Goal: Information Seeking & Learning: Find specific fact

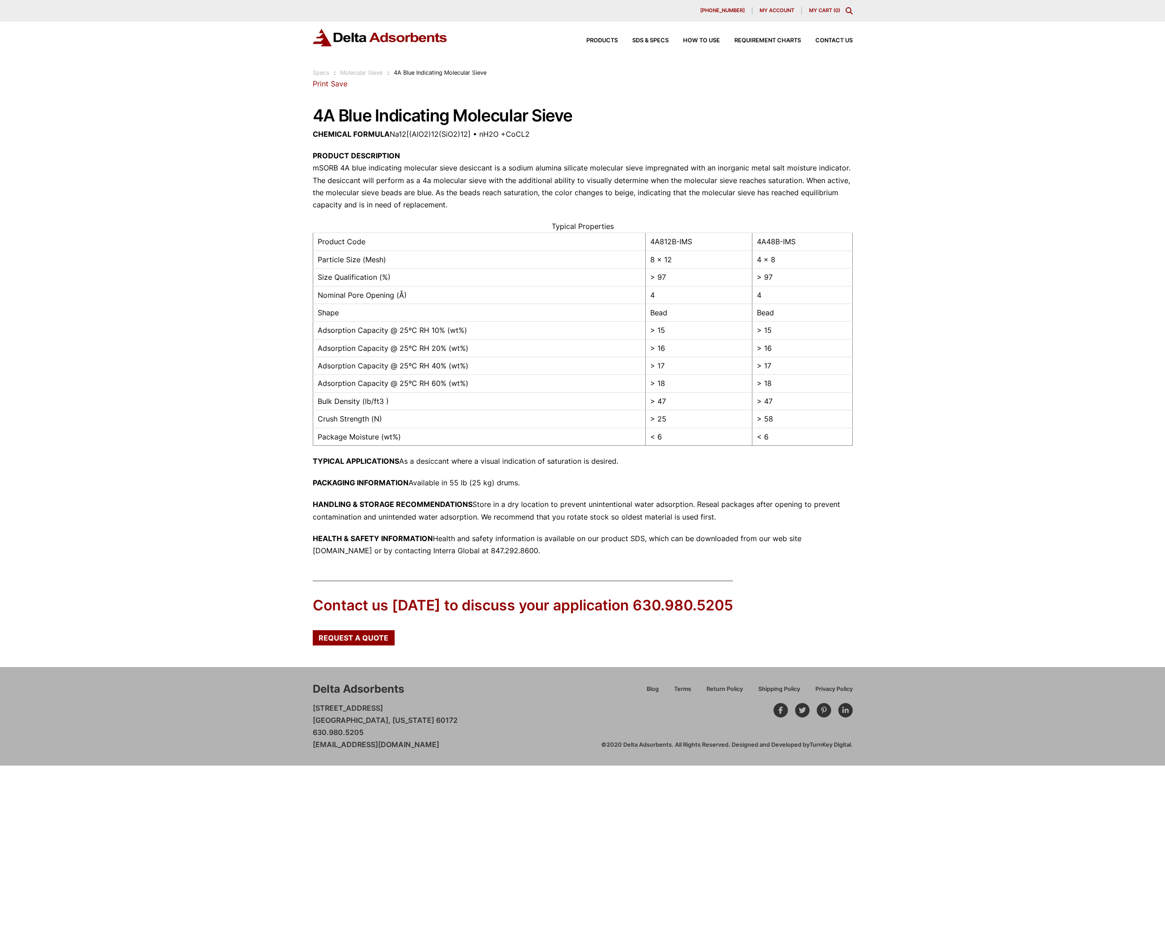
click at [326, 129] on p "CHEMICAL FORMULA Na12[(AlO2)12(SiO2)12] • nH2O +CoCL2" at bounding box center [583, 134] width 540 height 12
click at [370, 69] on link "Molecular Sieve" at bounding box center [361, 72] width 42 height 7
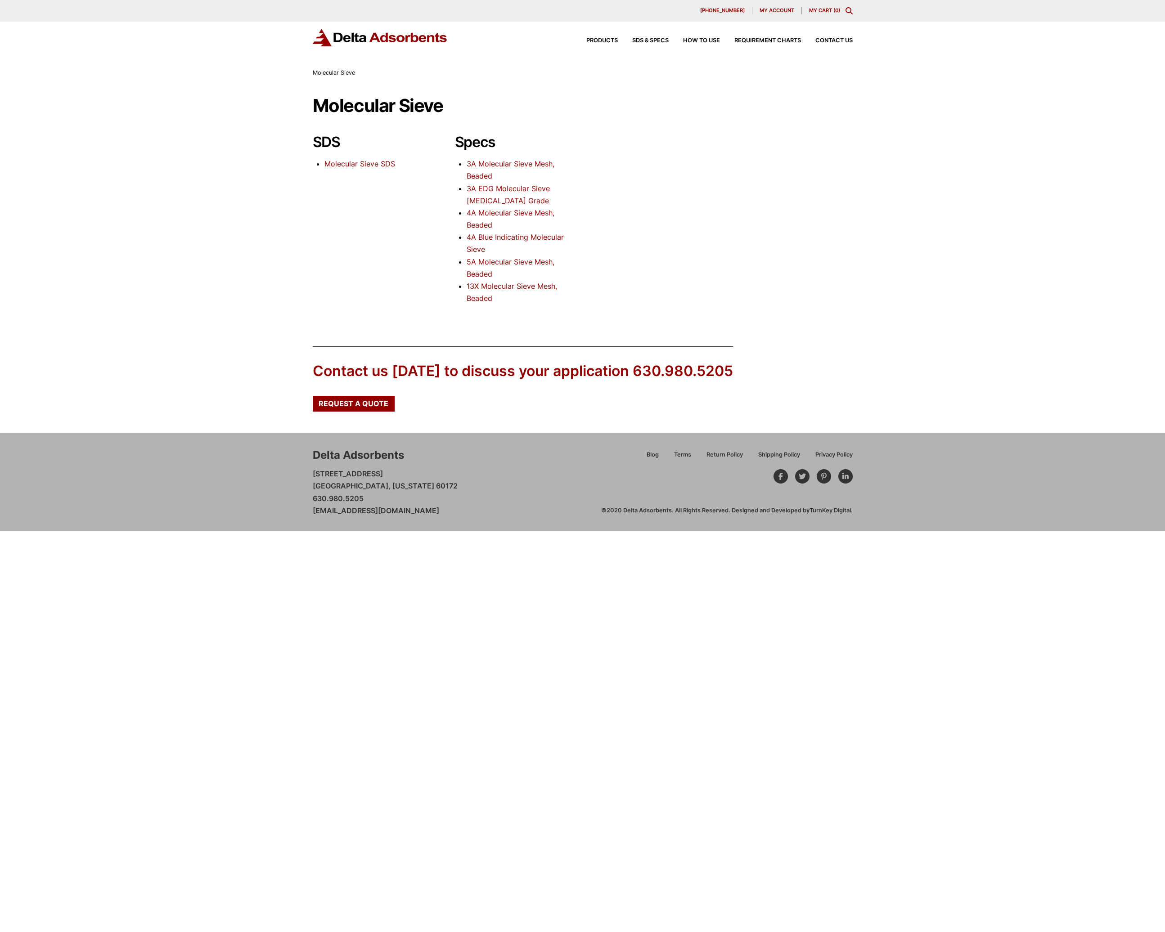
click at [520, 238] on link "4A Blue Indicating Molecular Sieve" at bounding box center [515, 243] width 97 height 21
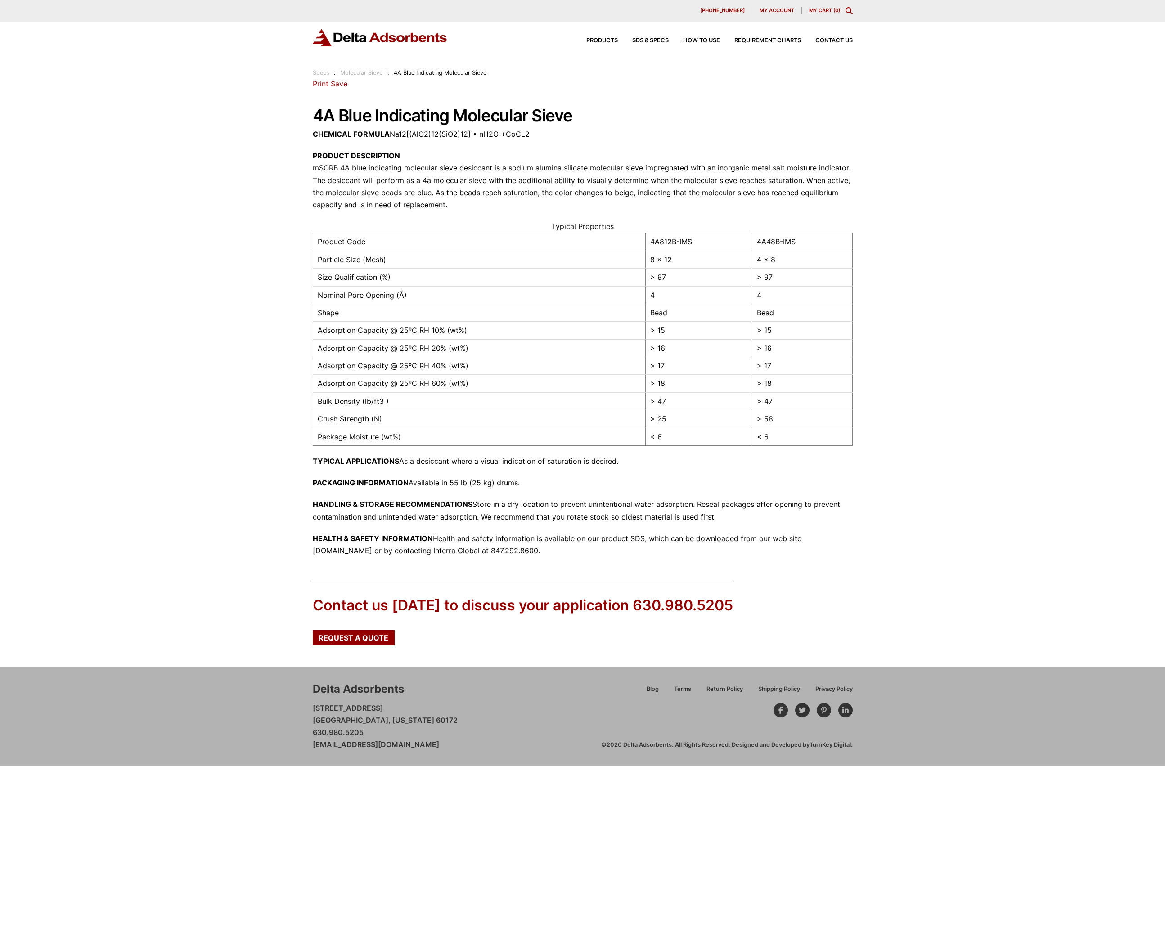
click at [206, 247] on div "Our website has detected that you are using an outdated browser that will preve…" at bounding box center [582, 383] width 1165 height 766
click at [512, 536] on p "HEALTH & SAFETY INFORMATION Health and safety information is available on our p…" at bounding box center [583, 545] width 540 height 24
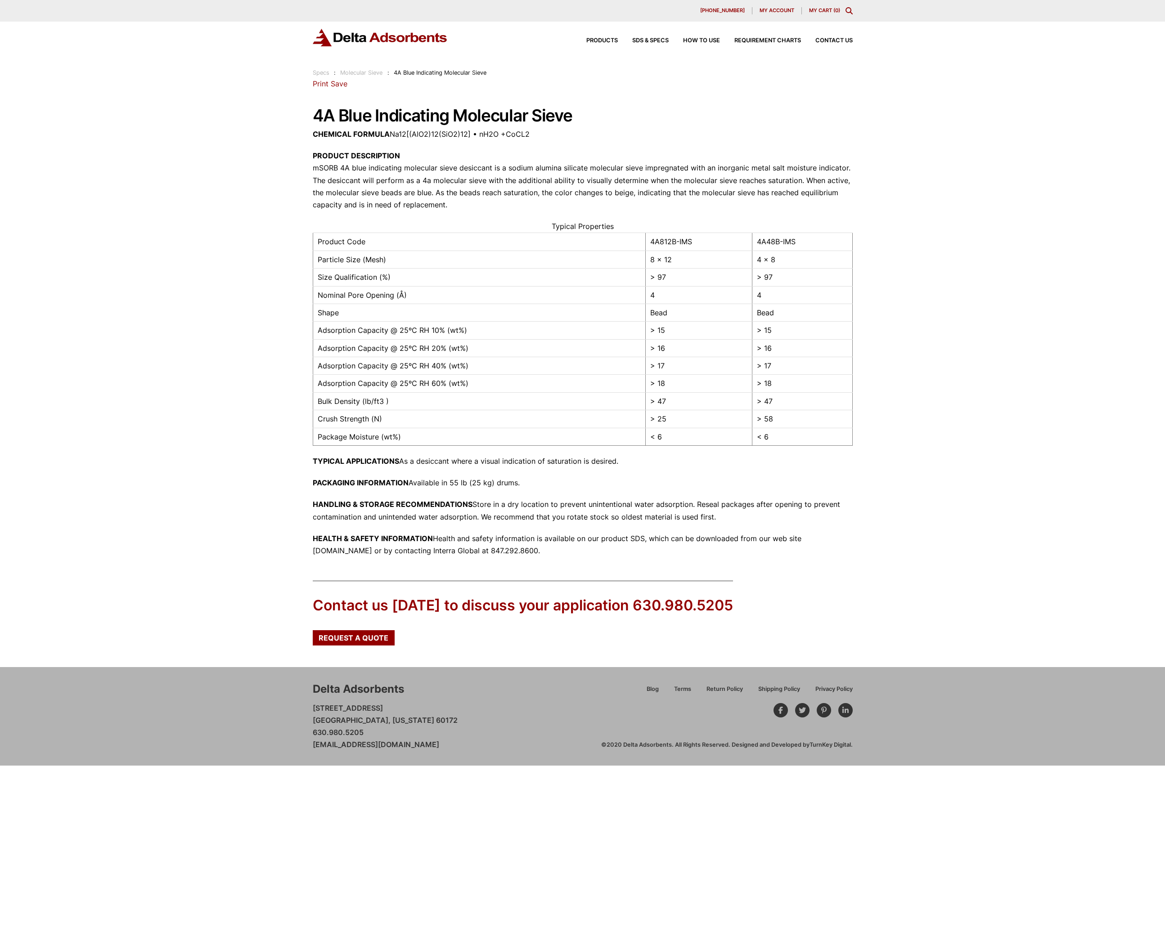
click at [632, 539] on p "HEALTH & SAFETY INFORMATION Health and safety information is available on our p…" at bounding box center [583, 545] width 540 height 24
click at [642, 39] on span "SDS & SPECS" at bounding box center [650, 41] width 36 height 6
